Goal: Navigation & Orientation: Find specific page/section

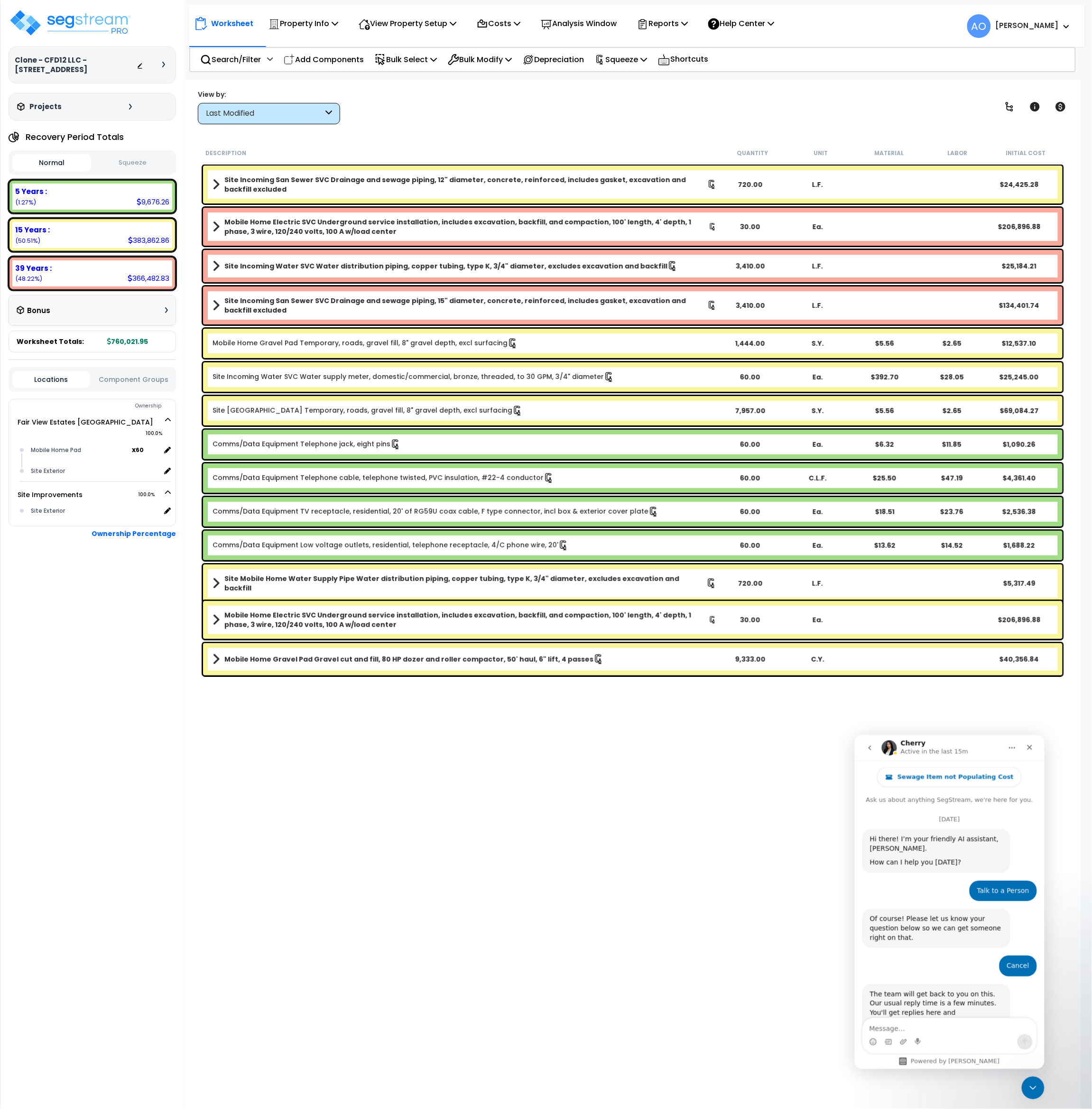
scroll to position [1, 0]
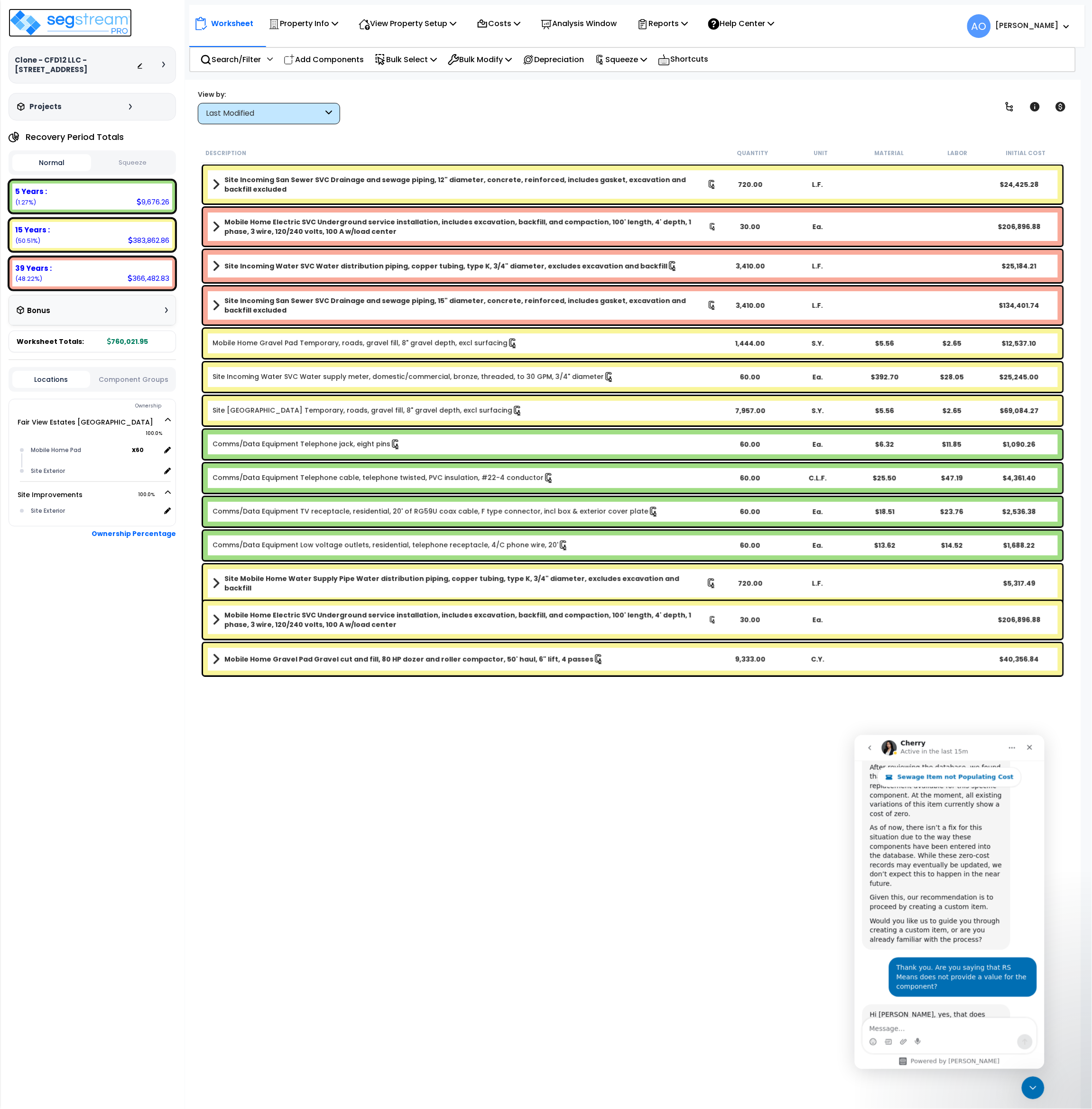
click at [70, 17] on img at bounding box center [70, 22] width 124 height 28
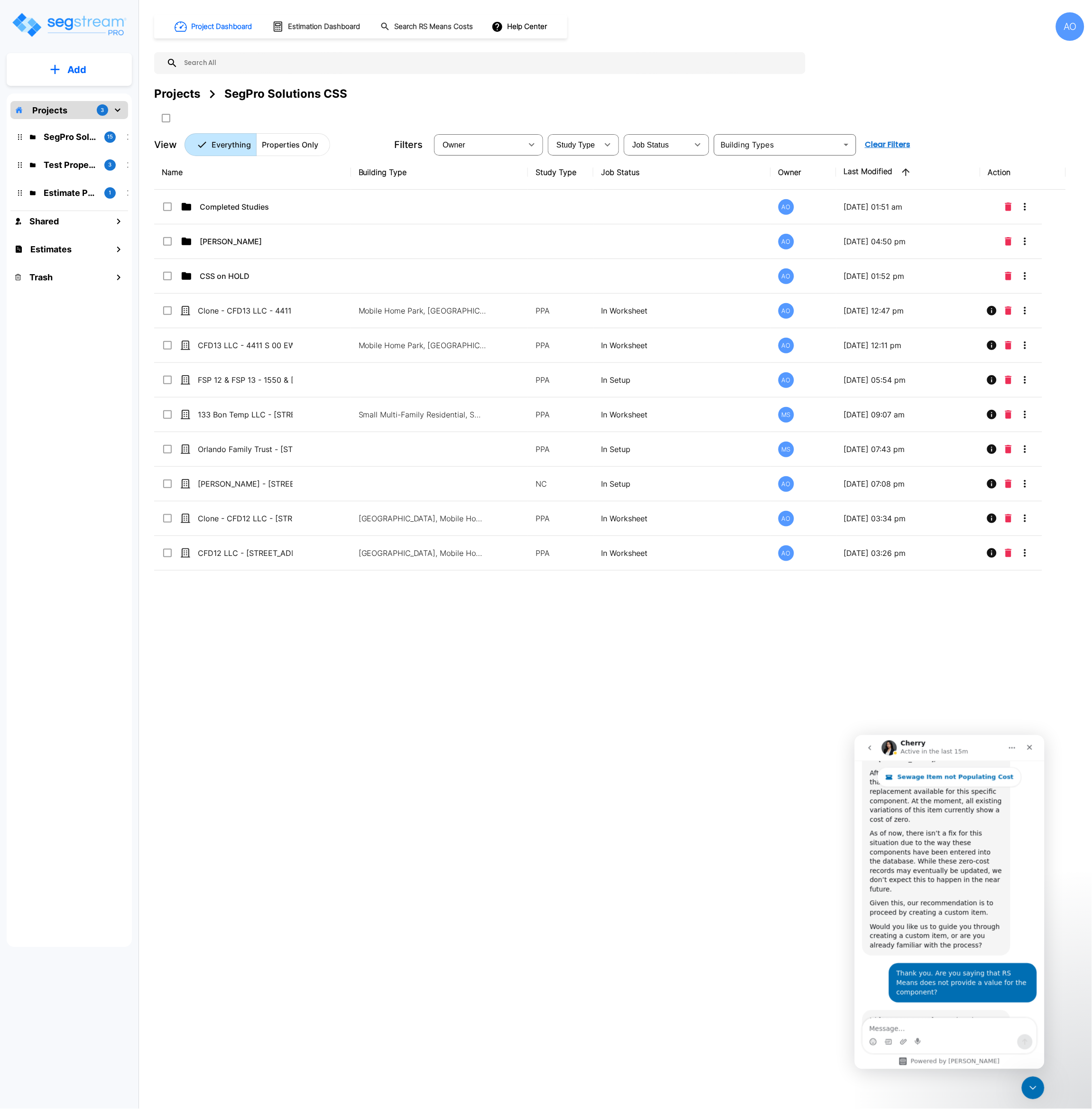
scroll to position [1197, 0]
